Goal: Book appointment/travel/reservation

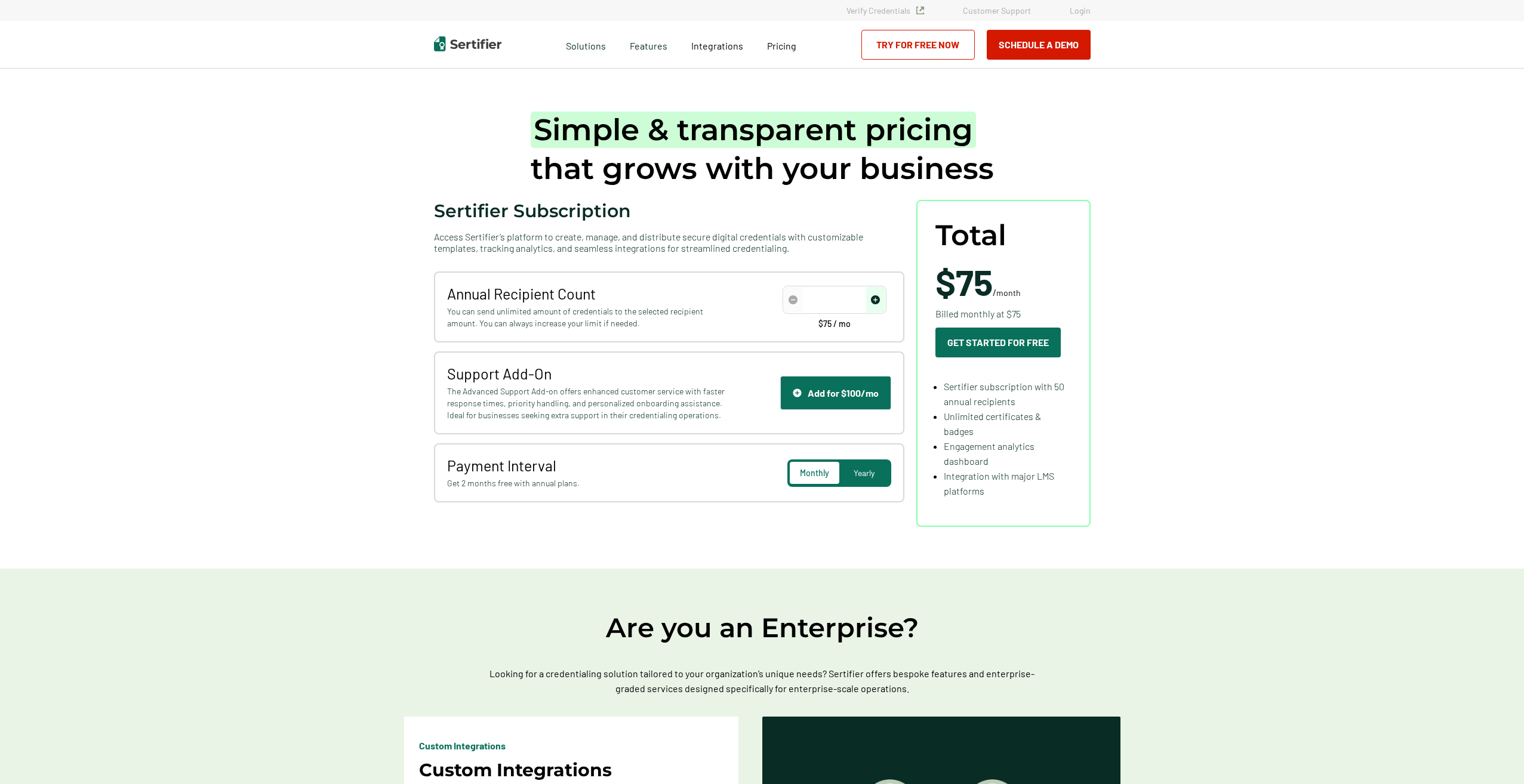
type input "50"
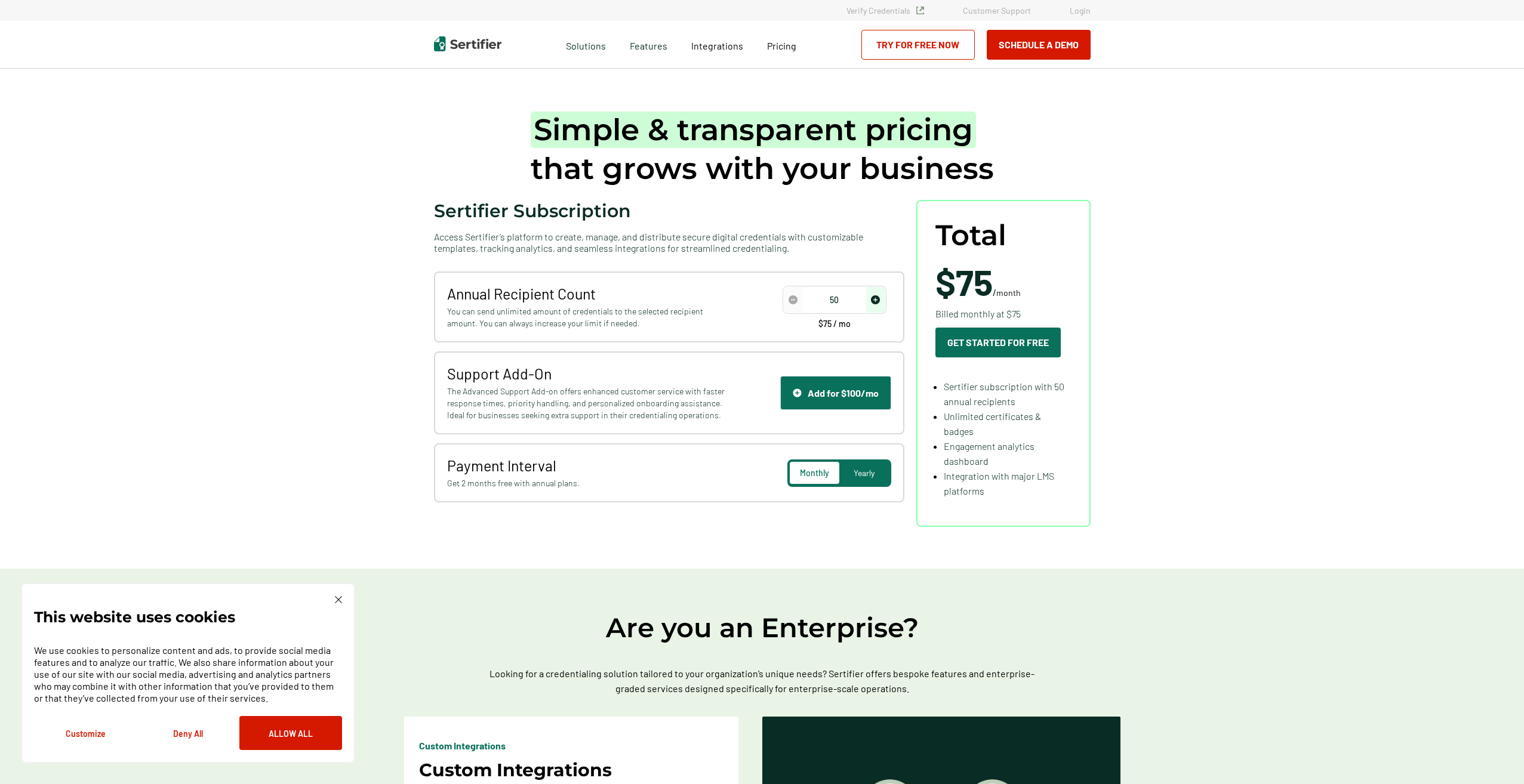
drag, startPoint x: 492, startPoint y: 577, endPoint x: 622, endPoint y: 456, distance: 177.6
click at [332, 721] on button "Allow All" at bounding box center [291, 733] width 103 height 34
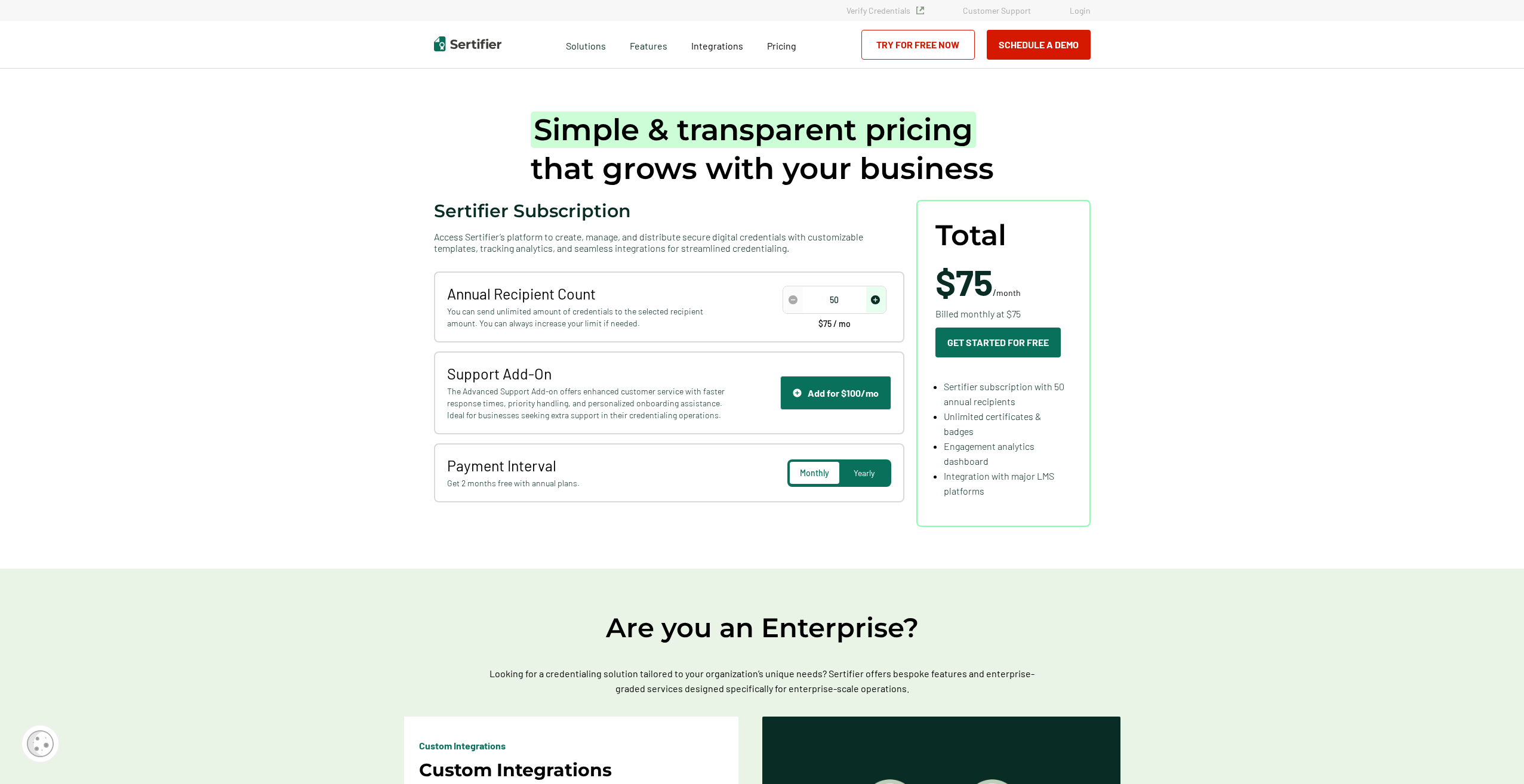
click at [1070, 35] on button "Schedule a Demo" at bounding box center [1039, 45] width 104 height 30
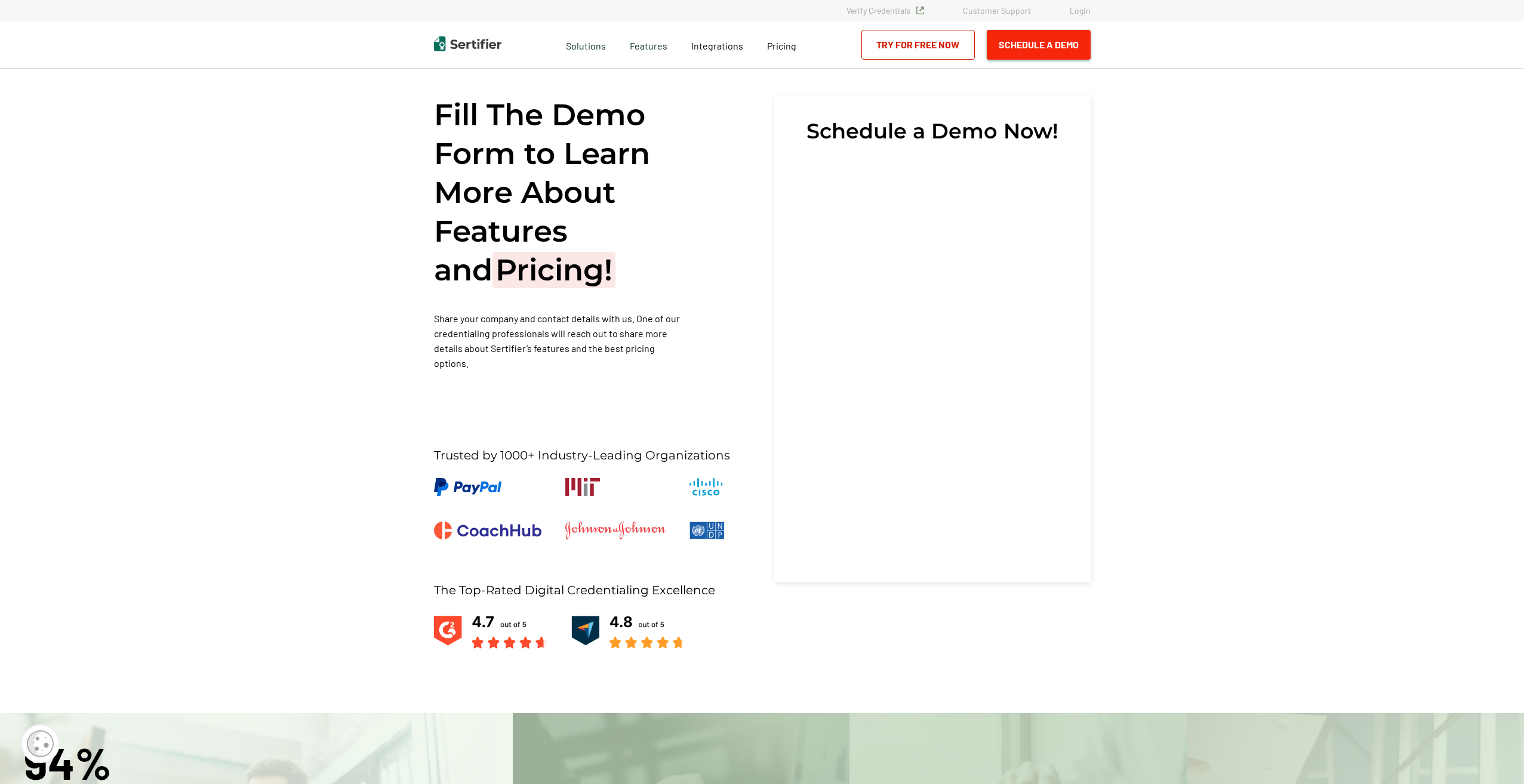
click at [1066, 45] on button "Schedule a Demo" at bounding box center [1039, 45] width 104 height 30
click at [1039, 32] on button "Schedule a Demo" at bounding box center [1039, 45] width 104 height 30
click at [1058, 43] on button "Schedule a Demo" at bounding box center [1039, 45] width 104 height 30
